Goal: Check status: Check status

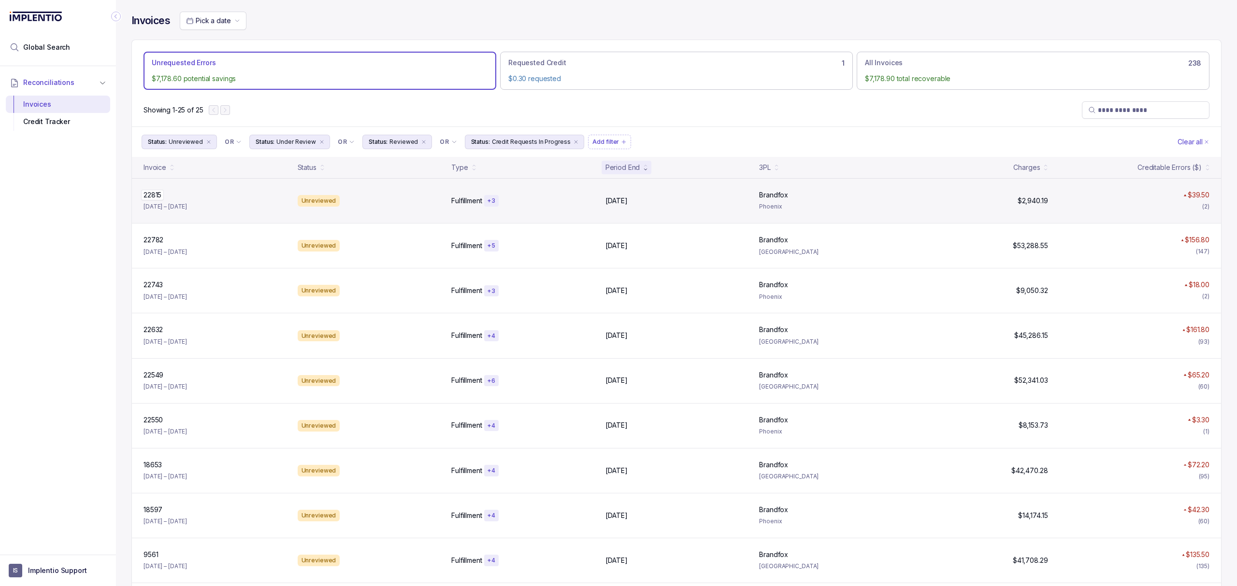
click at [150, 200] on p "22815" at bounding box center [152, 195] width 23 height 11
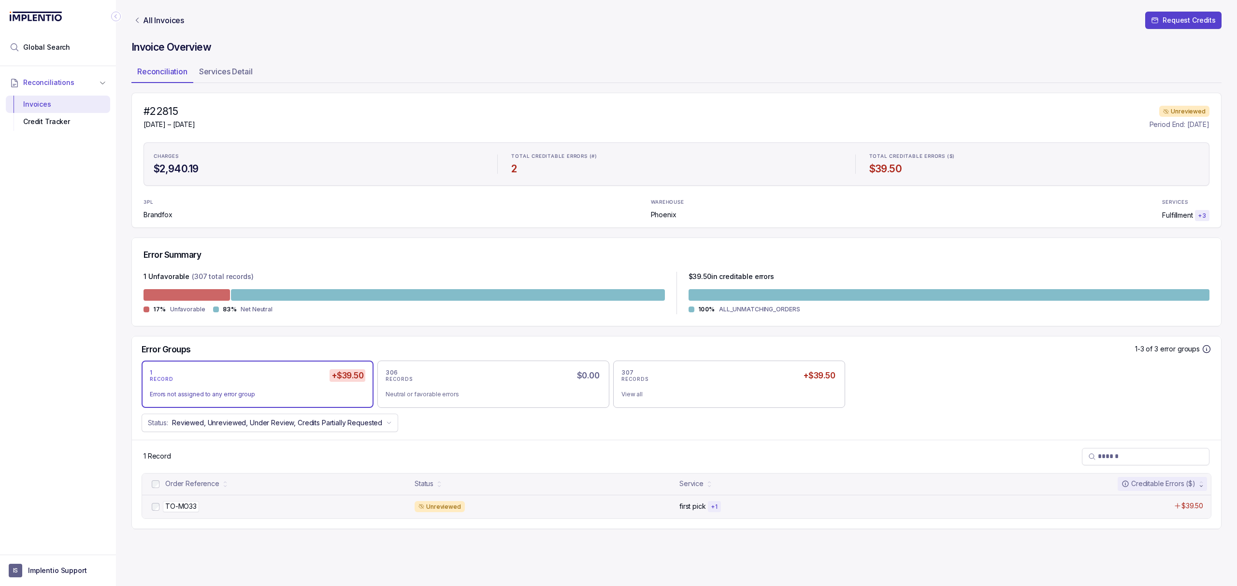
click at [185, 509] on p "TO-MO33" at bounding box center [181, 506] width 36 height 11
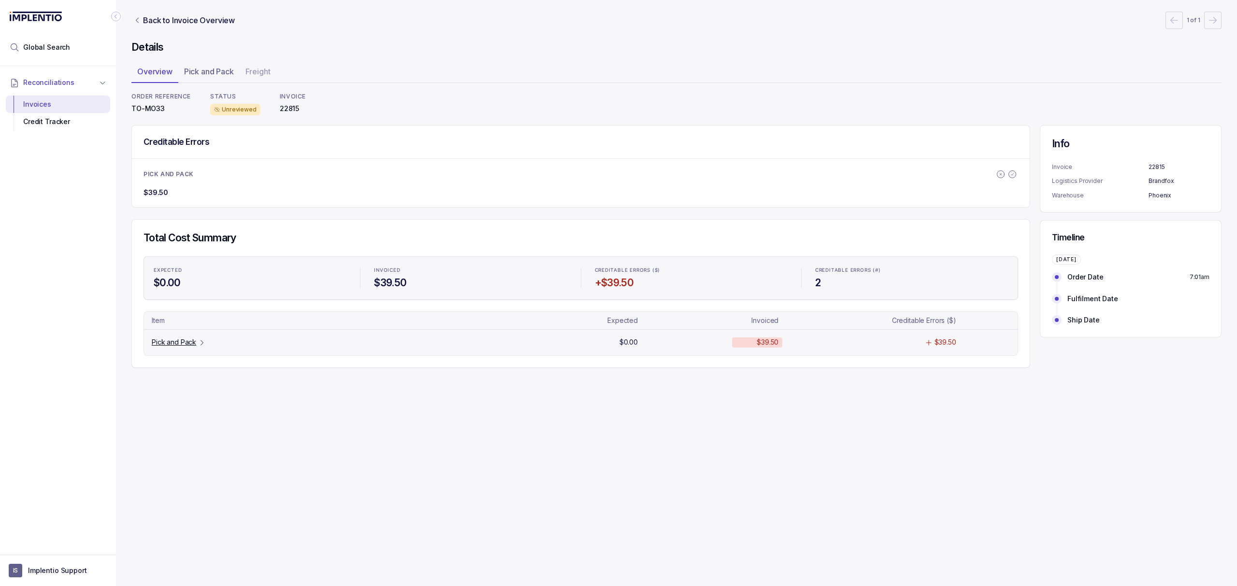
click at [179, 347] on p "Pick and Pack" at bounding box center [174, 343] width 44 height 10
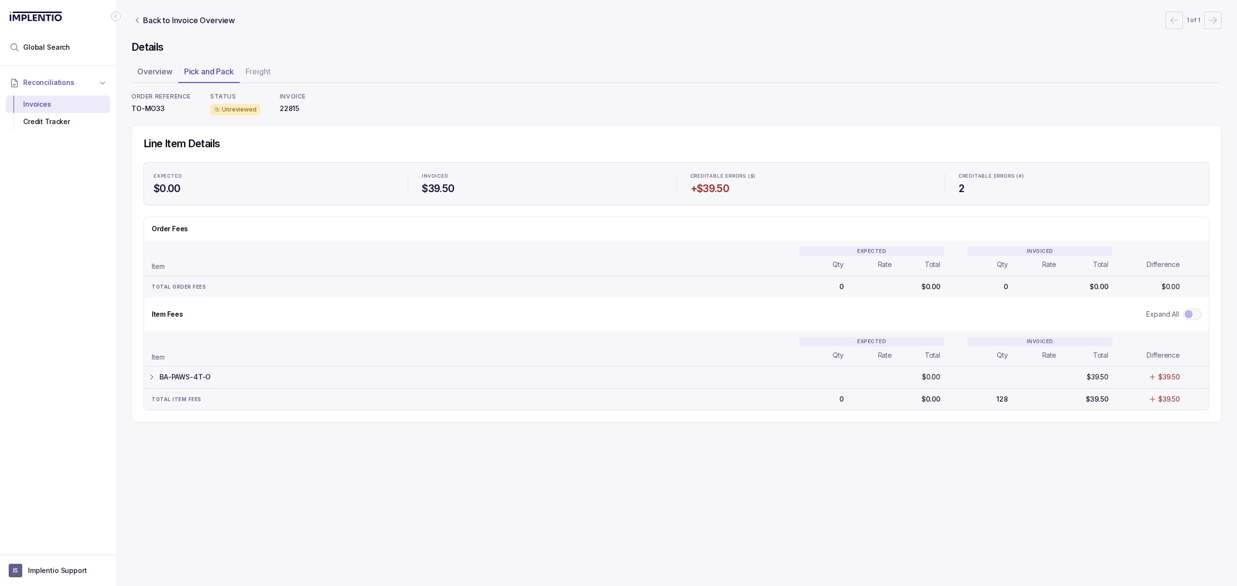
click at [181, 372] on tr "BA-PAWS-4T-O $0.00 $0.00 $39.50 $39.50 $39.50 $39.50" at bounding box center [676, 377] width 1065 height 22
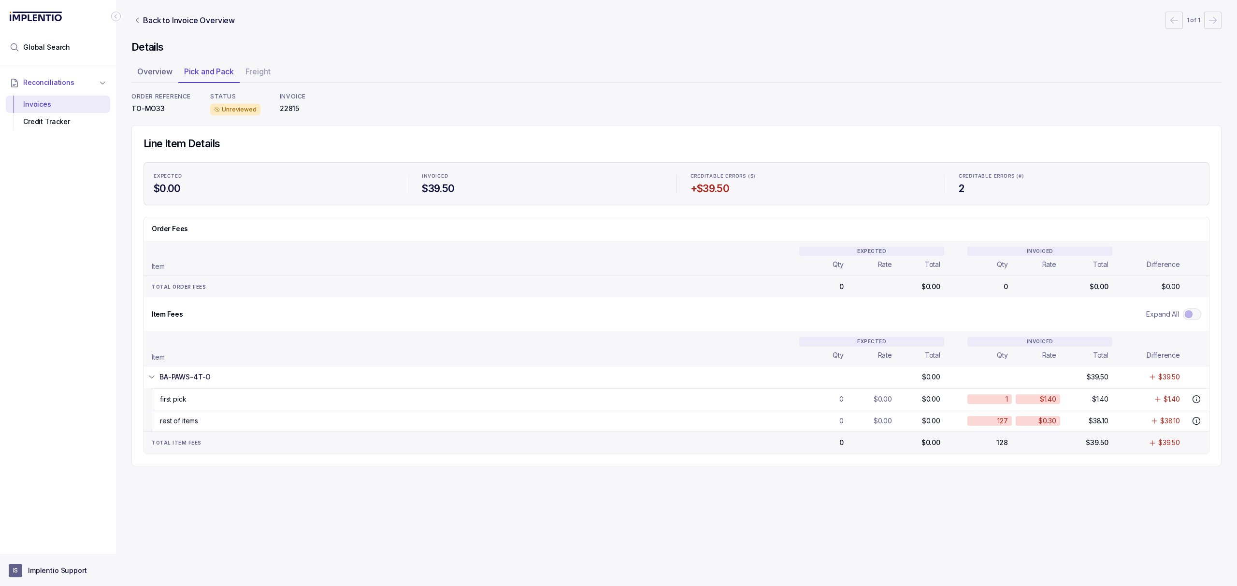
click at [35, 576] on button "IS Implentio Support" at bounding box center [58, 571] width 99 height 14
click at [51, 552] on p "Logout" at bounding box center [64, 550] width 80 height 10
